Goal: Transaction & Acquisition: Purchase product/service

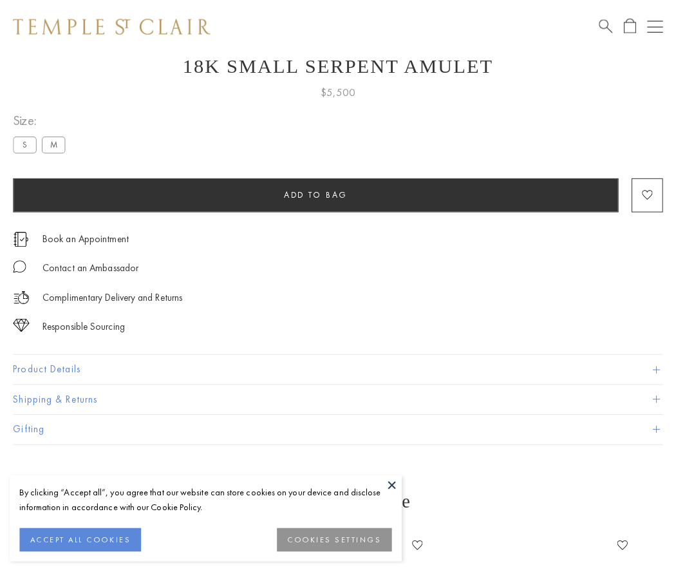
scroll to position [46, 0]
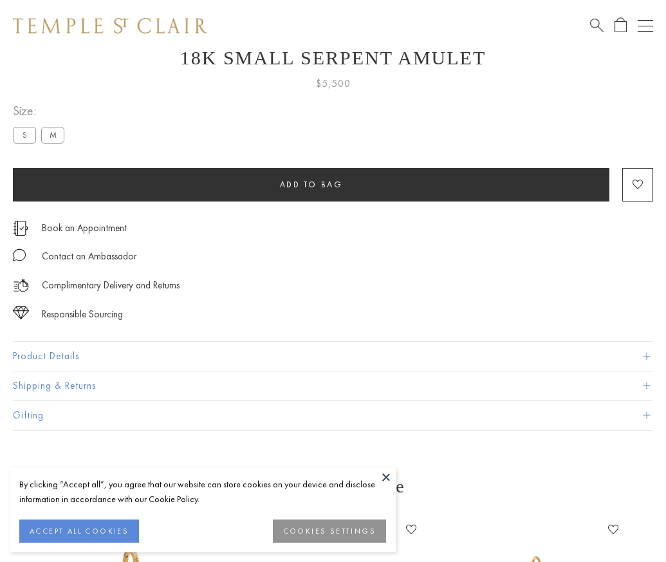
click at [311, 184] on span "Add to bag" at bounding box center [311, 184] width 63 height 11
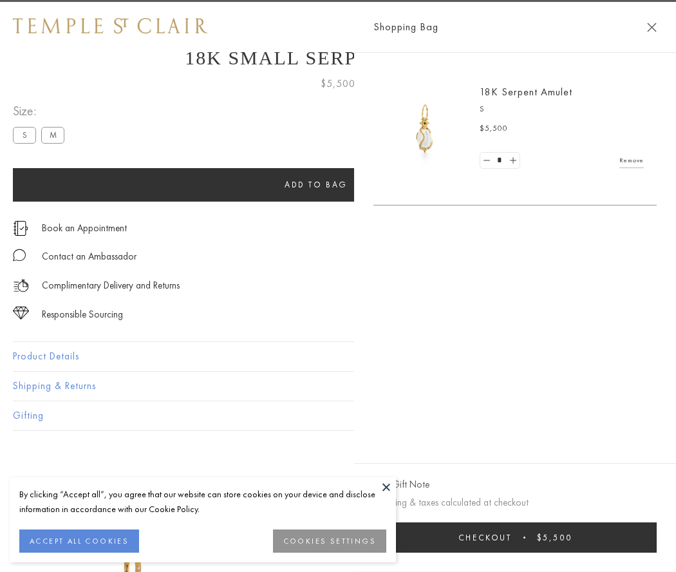
click at [512, 537] on span "Checkout" at bounding box center [484, 537] width 53 height 11
